Goal: Information Seeking & Learning: Learn about a topic

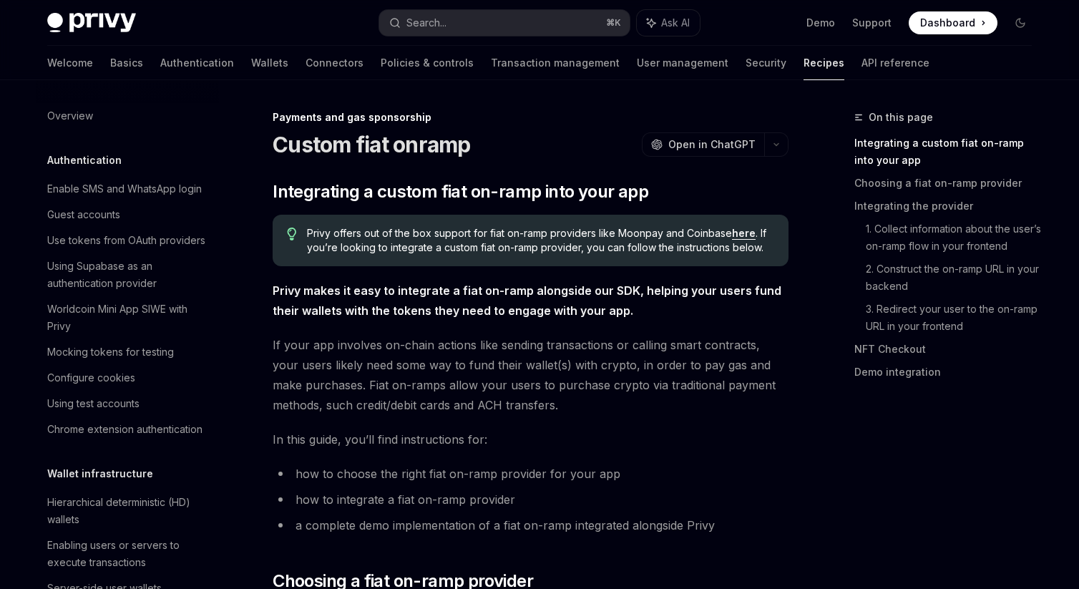
scroll to position [1052, 0]
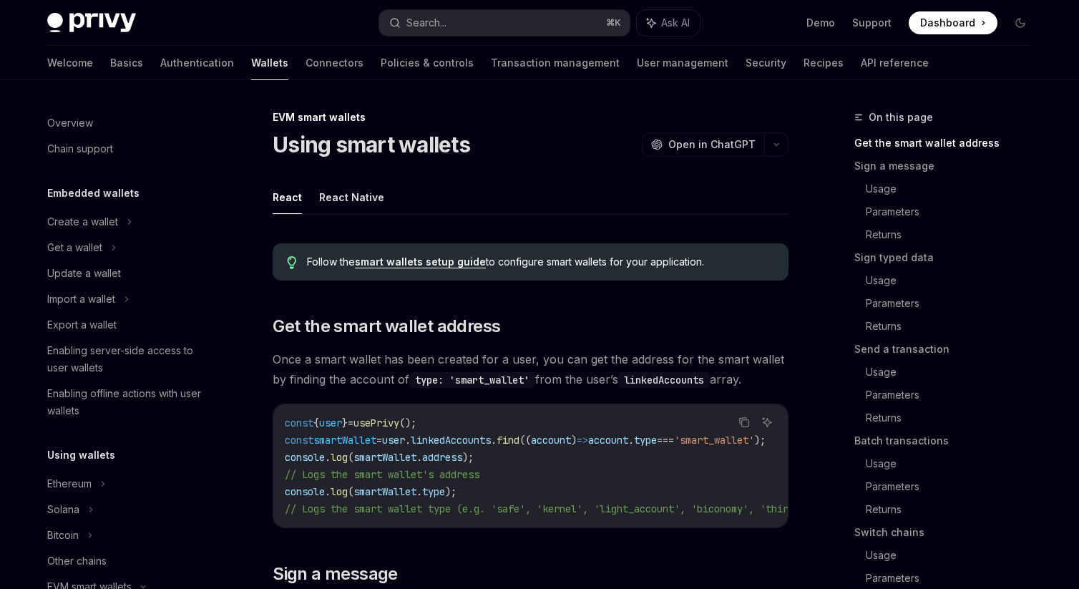
scroll to position [329, 0]
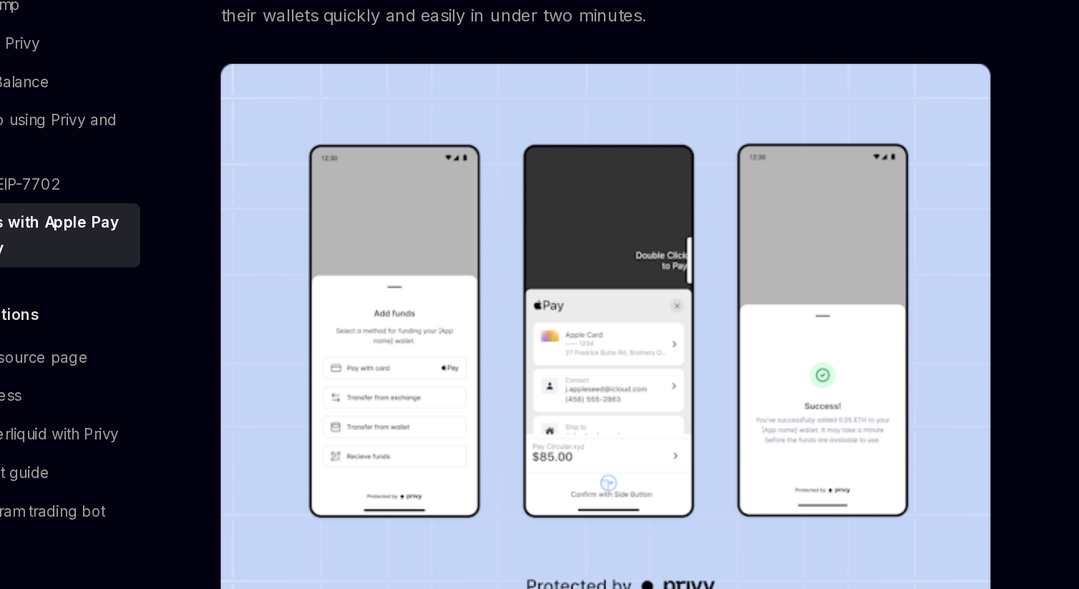
scroll to position [107, 0]
